Goal: Transaction & Acquisition: Subscribe to service/newsletter

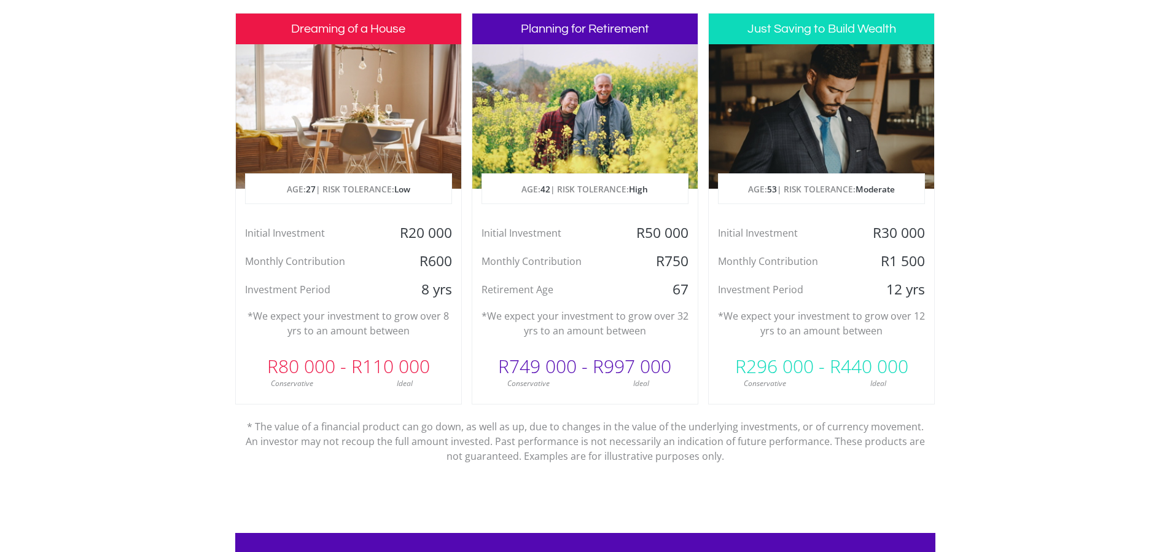
scroll to position [614, 0]
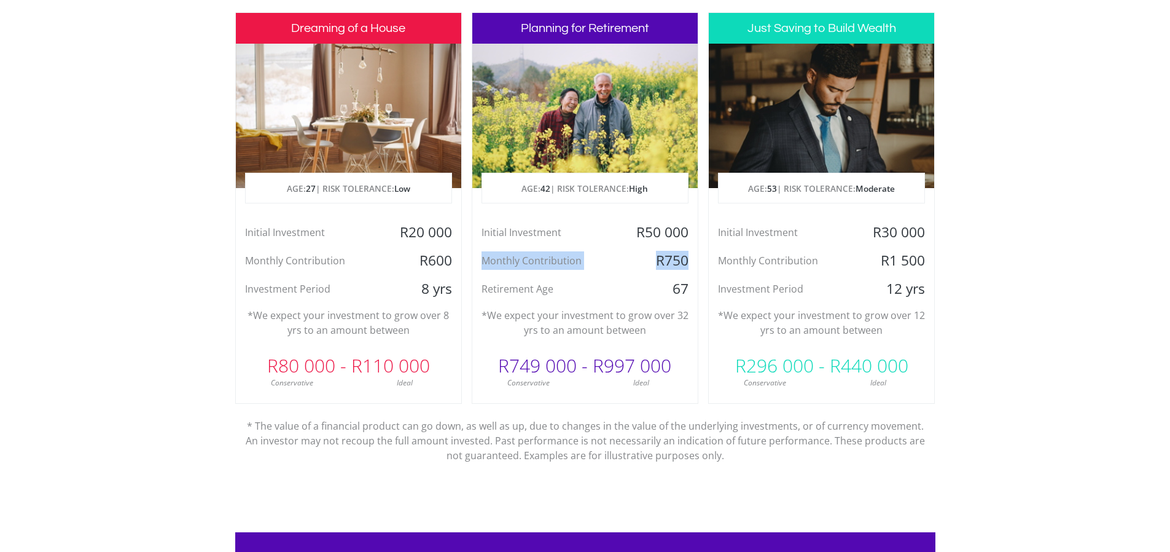
drag, startPoint x: 482, startPoint y: 260, endPoint x: 691, endPoint y: 258, distance: 209.5
click at [691, 258] on div "Monthly Contribution R750" at bounding box center [584, 260] width 225 height 18
click at [597, 259] on div "Monthly Contribution" at bounding box center [547, 260] width 151 height 18
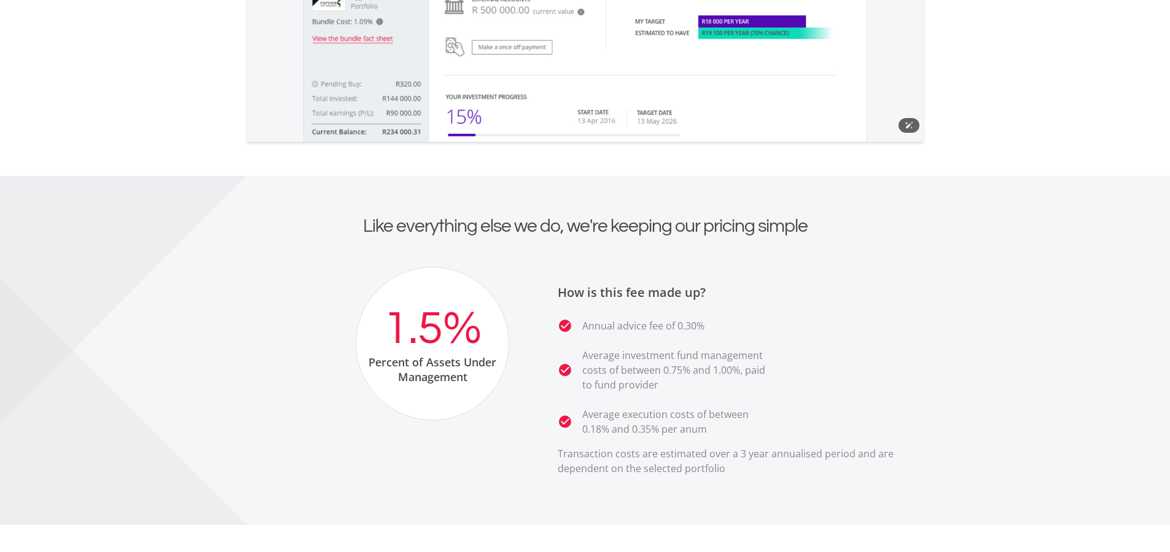
scroll to position [2089, 0]
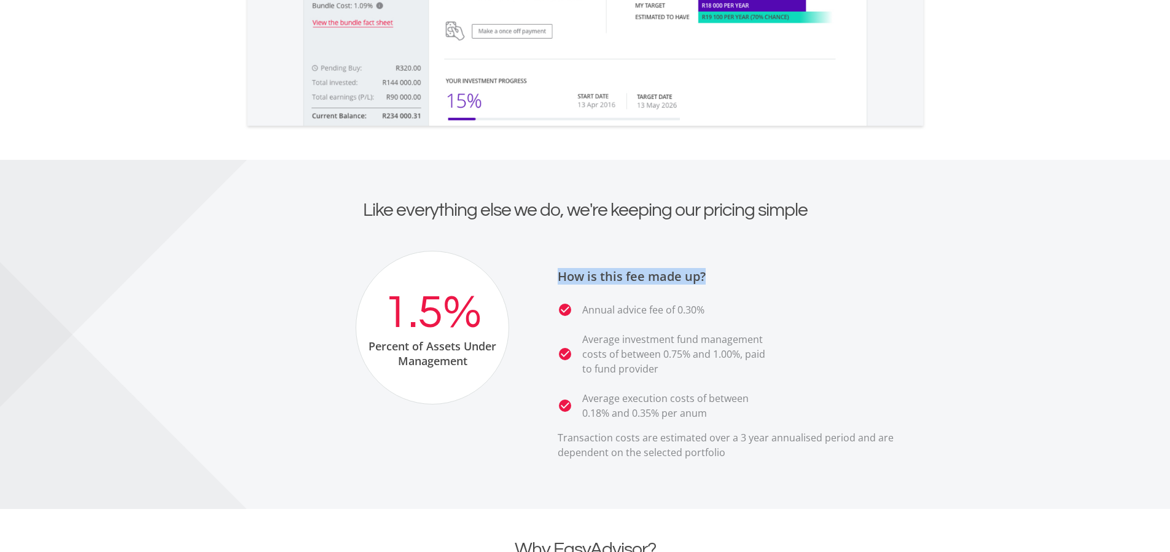
drag, startPoint x: 558, startPoint y: 276, endPoint x: 715, endPoint y: 270, distance: 156.2
click at [715, 270] on h3 "How is this fee made up?" at bounding box center [742, 276] width 369 height 15
drag, startPoint x: 582, startPoint y: 313, endPoint x: 737, endPoint y: 312, distance: 155.4
click at [737, 312] on li "check_circle Annual advice fee of 0.30%" at bounding box center [665, 309] width 215 height 15
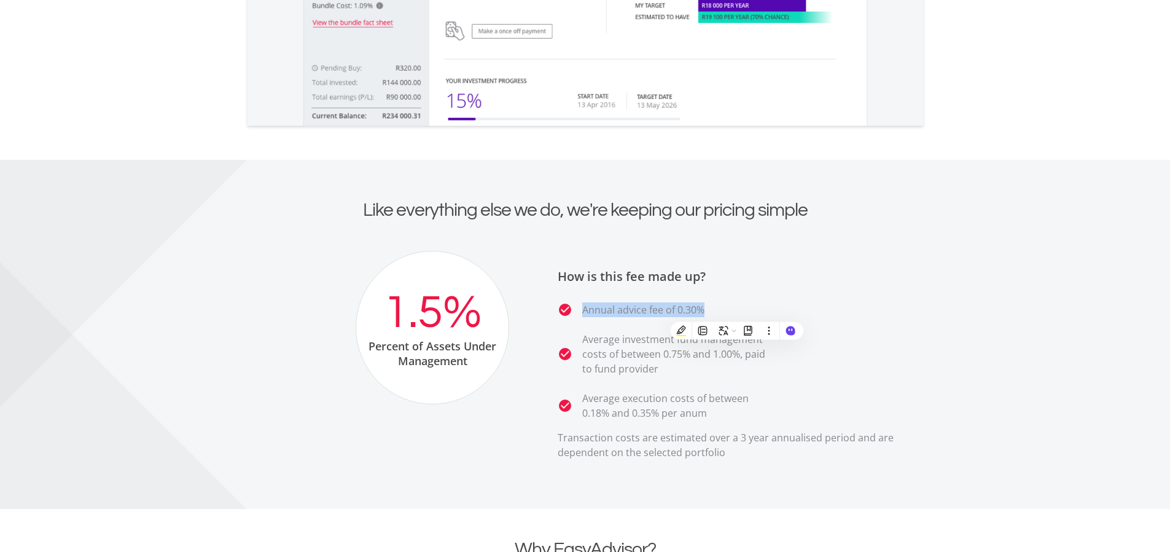
click at [726, 312] on li "check_circle Annual advice fee of 0.30%" at bounding box center [665, 309] width 215 height 15
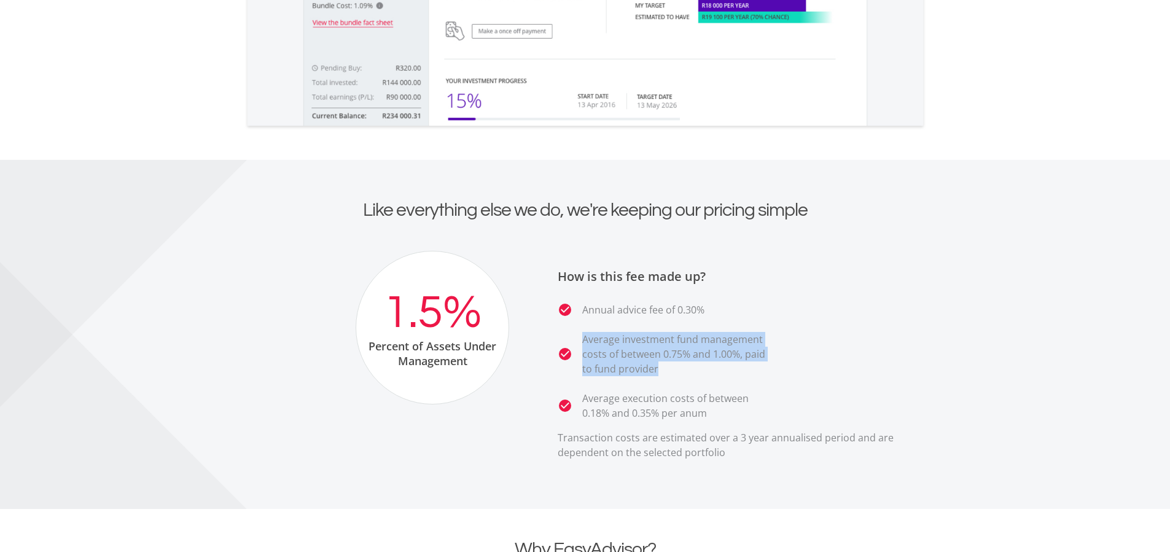
drag, startPoint x: 584, startPoint y: 339, endPoint x: 777, endPoint y: 367, distance: 195.0
click at [777, 367] on ul "check_circle Annual advice fee of 0.30% check_circle Average investment fund ma…" at bounding box center [742, 361] width 369 height 118
click at [717, 369] on p "Average investment fund management costs of between 0.75% and 1.00%, paid to fu…" at bounding box center [677, 354] width 190 height 44
click at [701, 374] on p "Average investment fund management costs of between 0.75% and 1.00%, paid to fu…" at bounding box center [677, 354] width 190 height 44
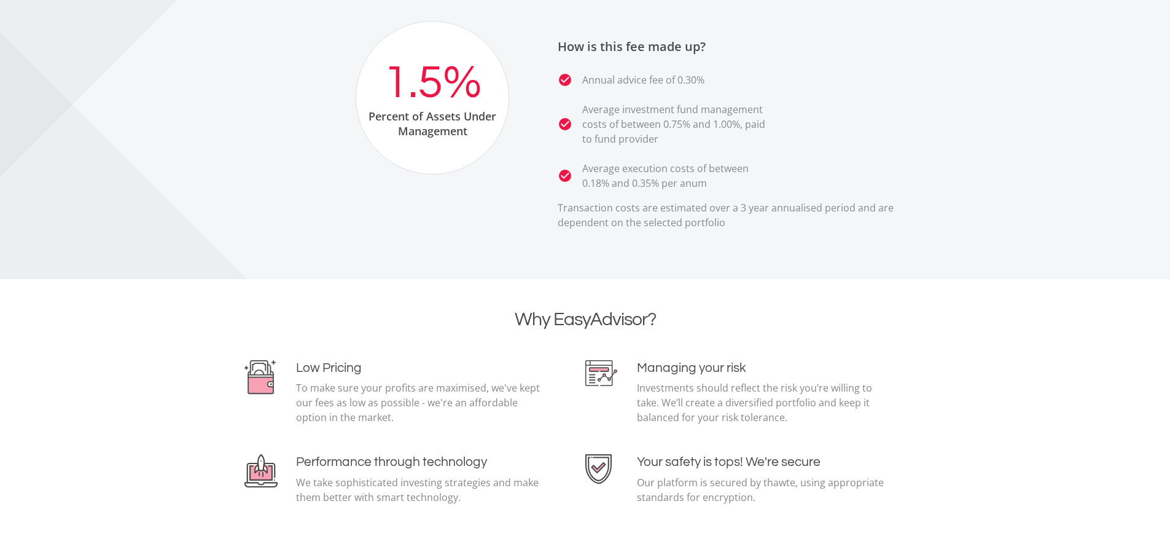
scroll to position [2396, 0]
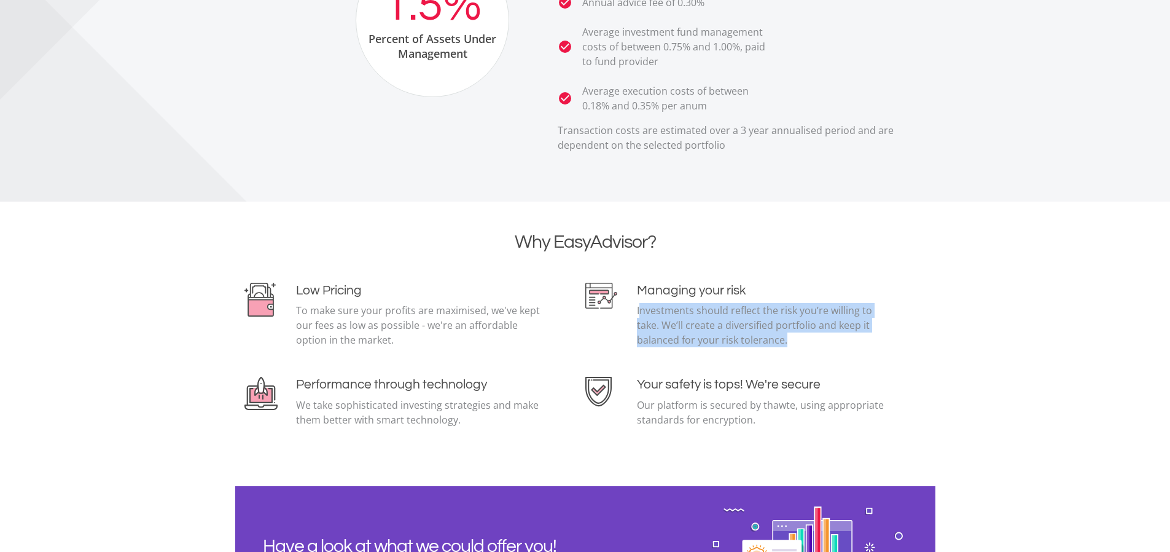
drag, startPoint x: 641, startPoint y: 308, endPoint x: 870, endPoint y: 336, distance: 230.8
click at [870, 336] on p "Investments should reflect the risk you’re willing to take. We’ll create a dive…" at bounding box center [762, 325] width 250 height 44
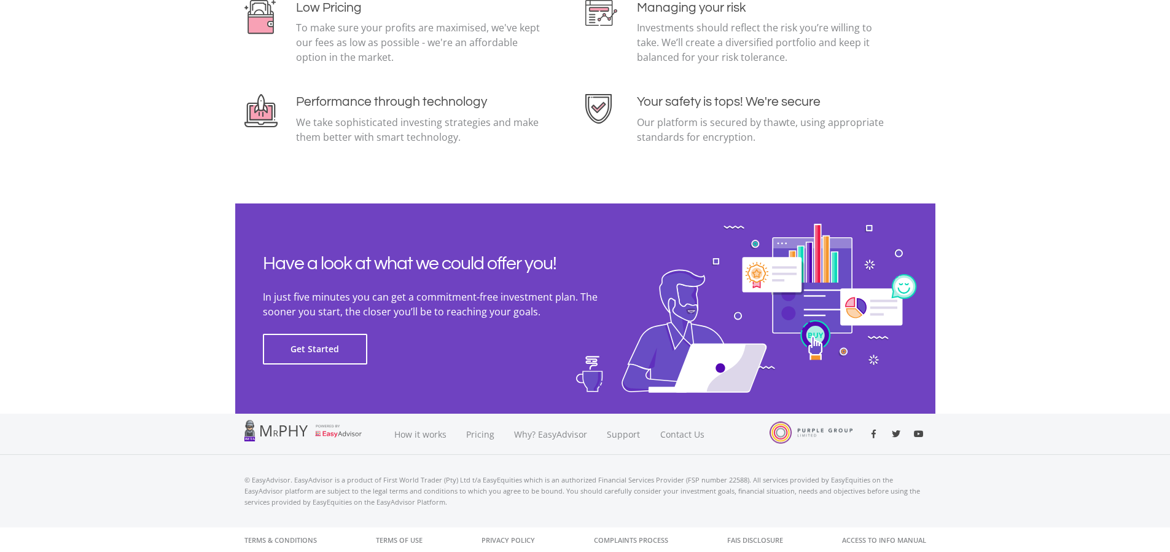
scroll to position [2680, 0]
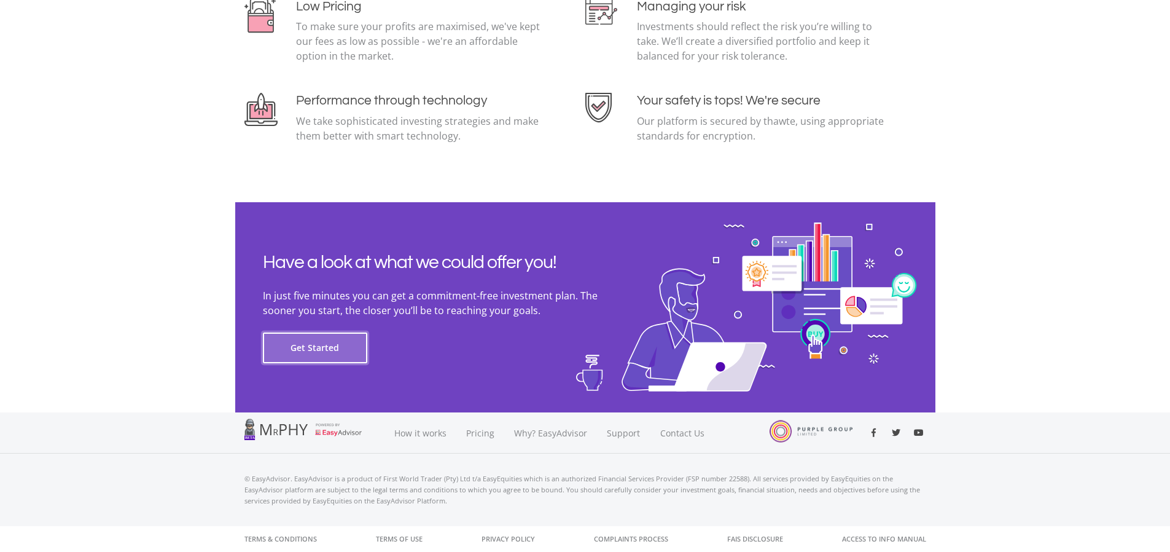
click at [294, 342] on button "Get Started" at bounding box center [315, 347] width 104 height 31
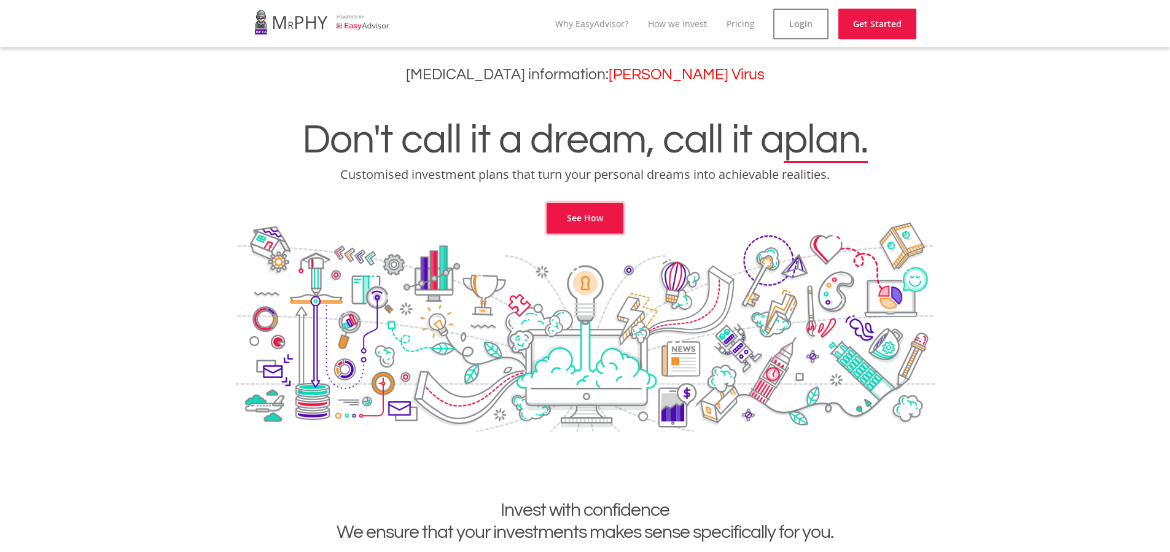
click at [597, 225] on link "See How" at bounding box center [585, 218] width 77 height 31
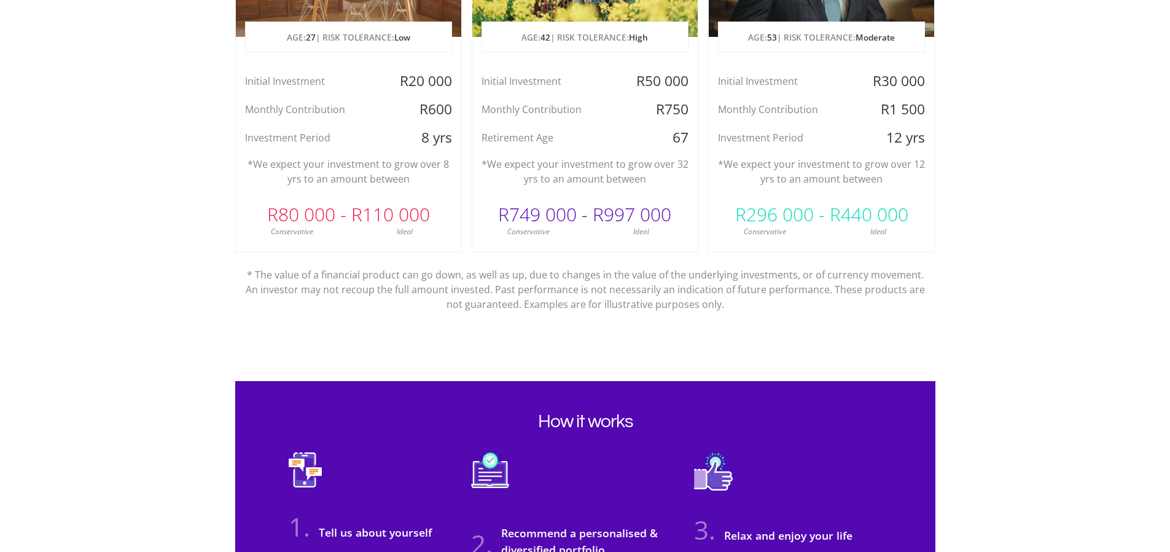
scroll to position [806, 0]
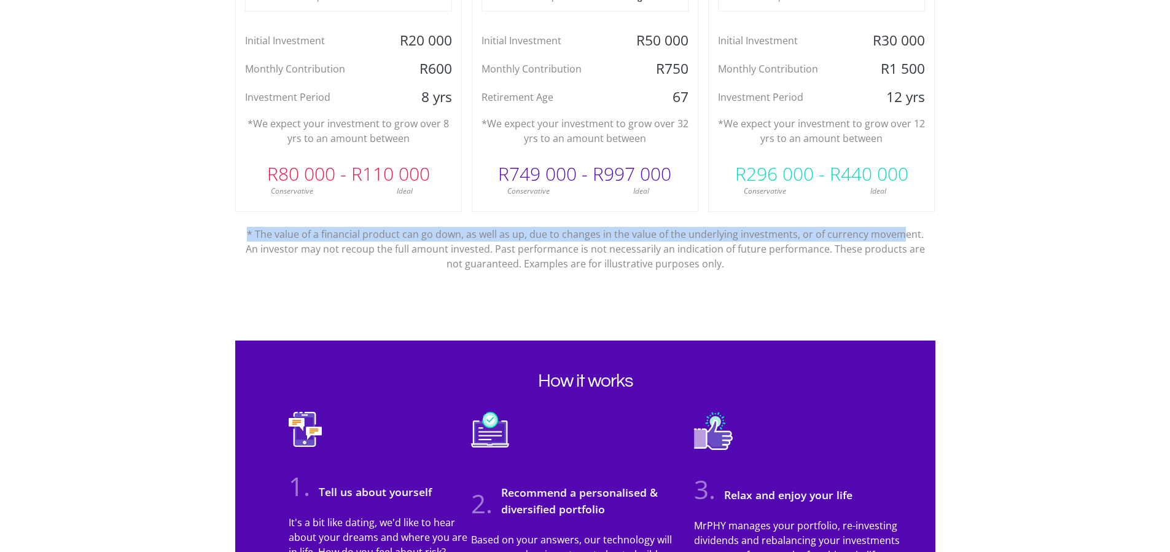
drag, startPoint x: 252, startPoint y: 233, endPoint x: 912, endPoint y: 229, distance: 659.8
click at [904, 229] on p "* The value of a financial product can go down, as well as up, due to changes i…" at bounding box center [586, 241] width 682 height 59
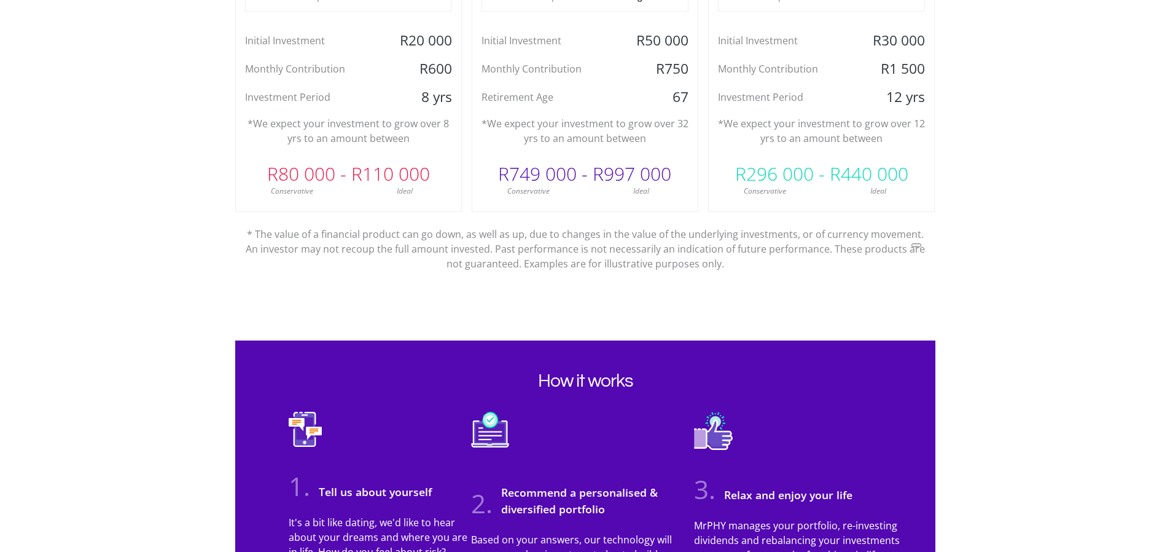
drag, startPoint x: 1819, startPoint y: 461, endPoint x: 923, endPoint y: 260, distance: 917.9
click at [832, 262] on p "* The value of a financial product can go down, as well as up, due to changes i…" at bounding box center [586, 241] width 682 height 59
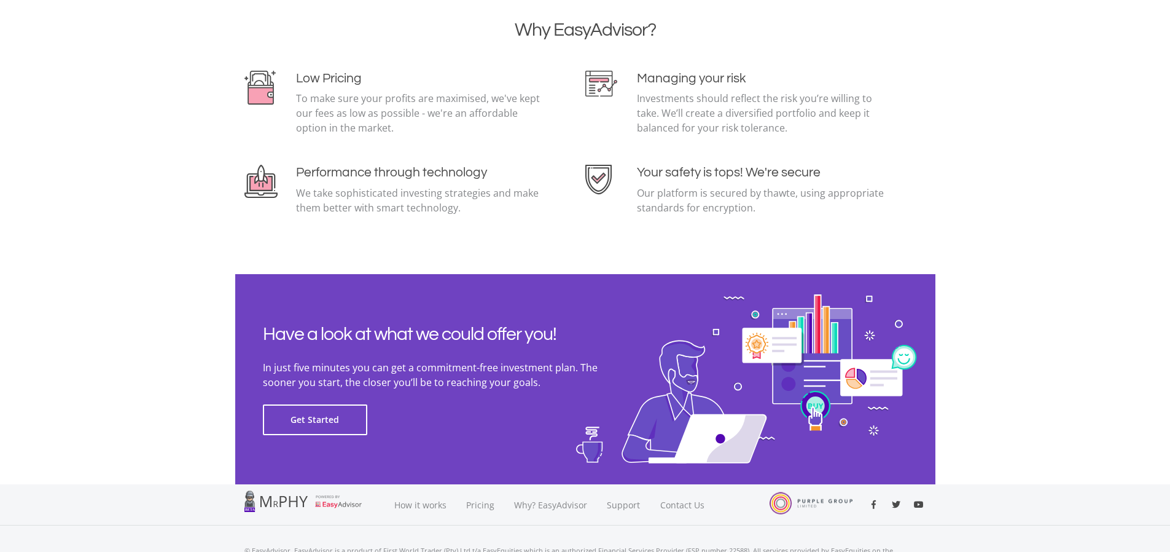
scroll to position [2557, 0]
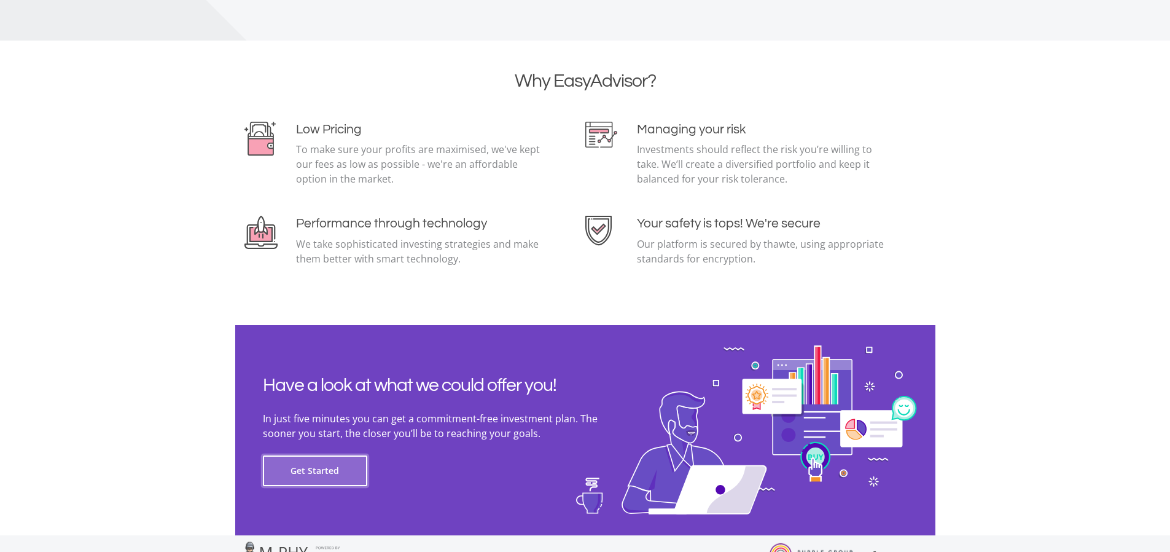
click at [326, 463] on button "Get Started" at bounding box center [315, 470] width 104 height 31
